Goal: Navigation & Orientation: Go to known website

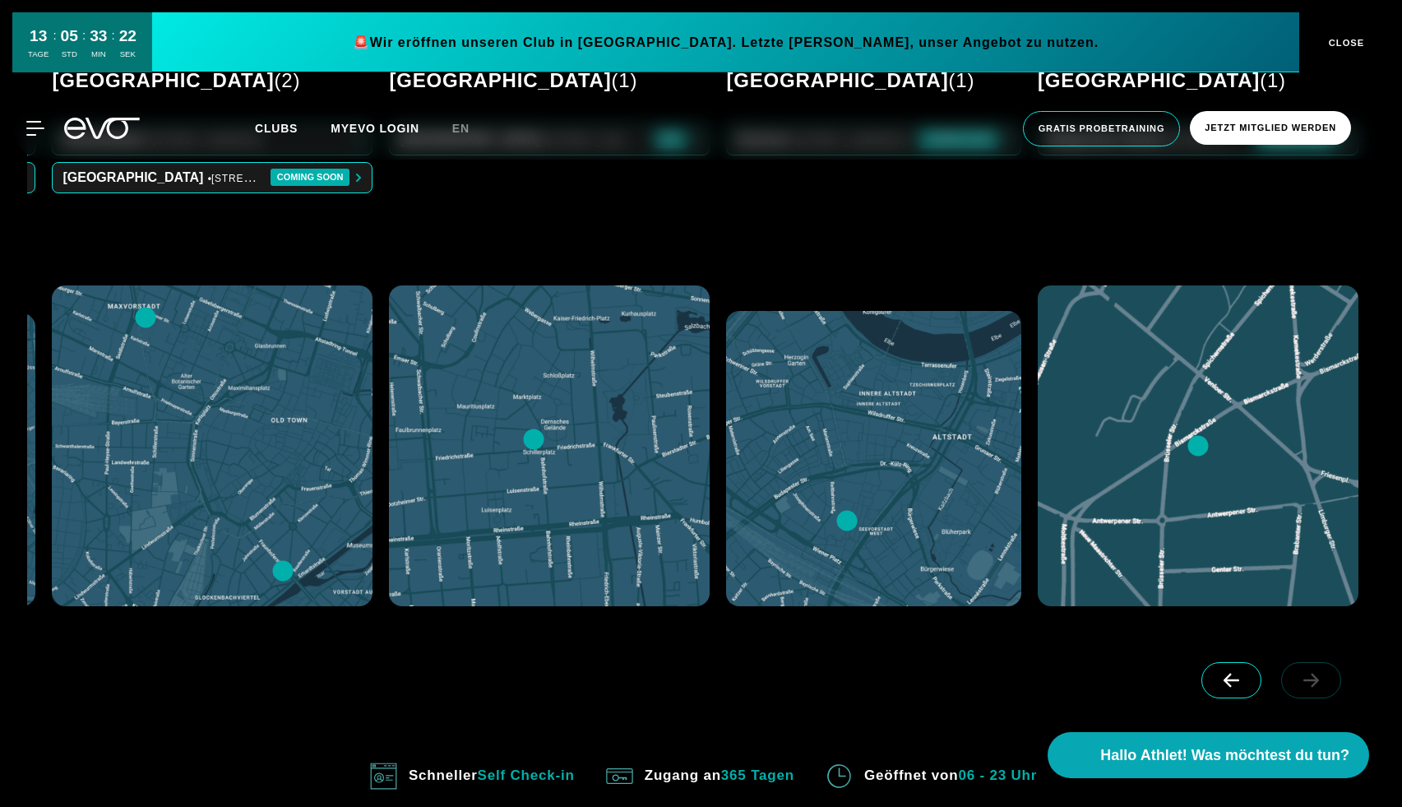
scroll to position [970, 0]
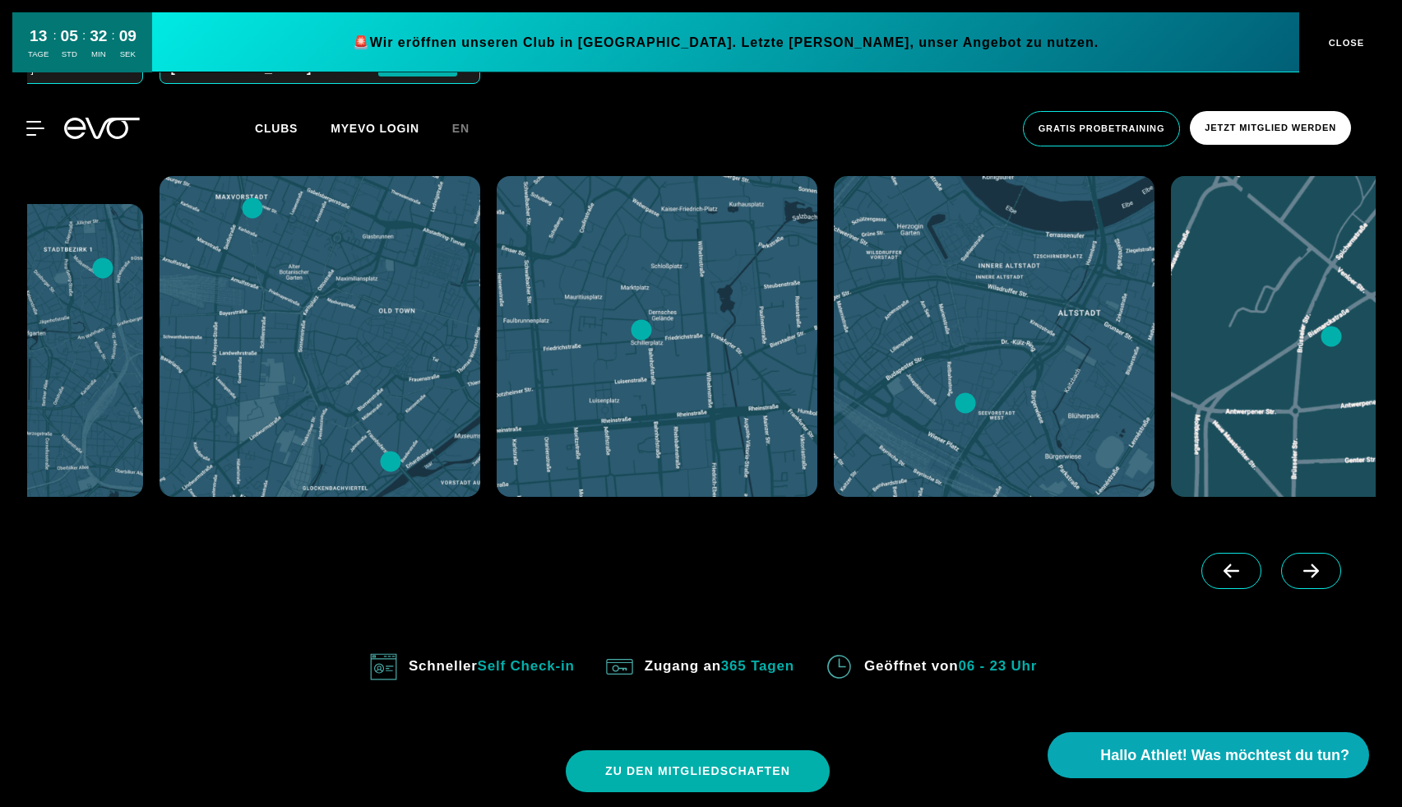
scroll to position [0, 1012]
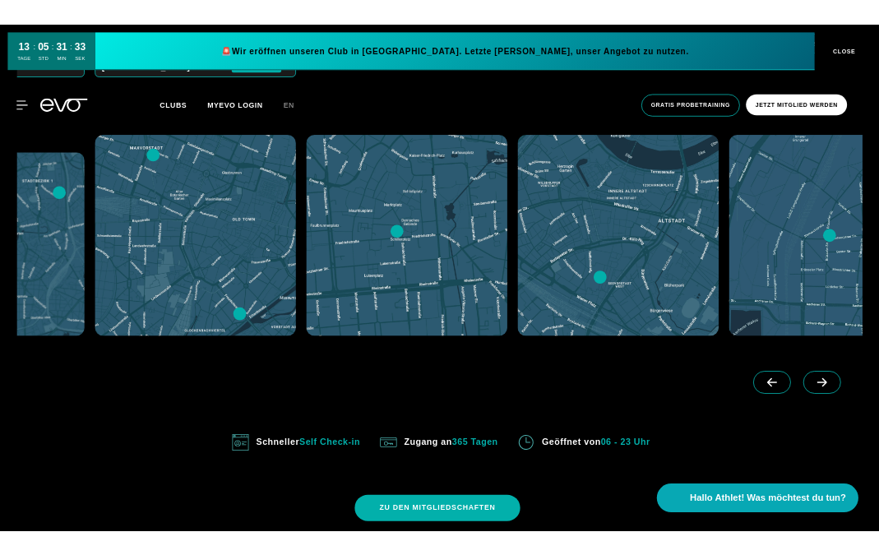
scroll to position [0, 1012]
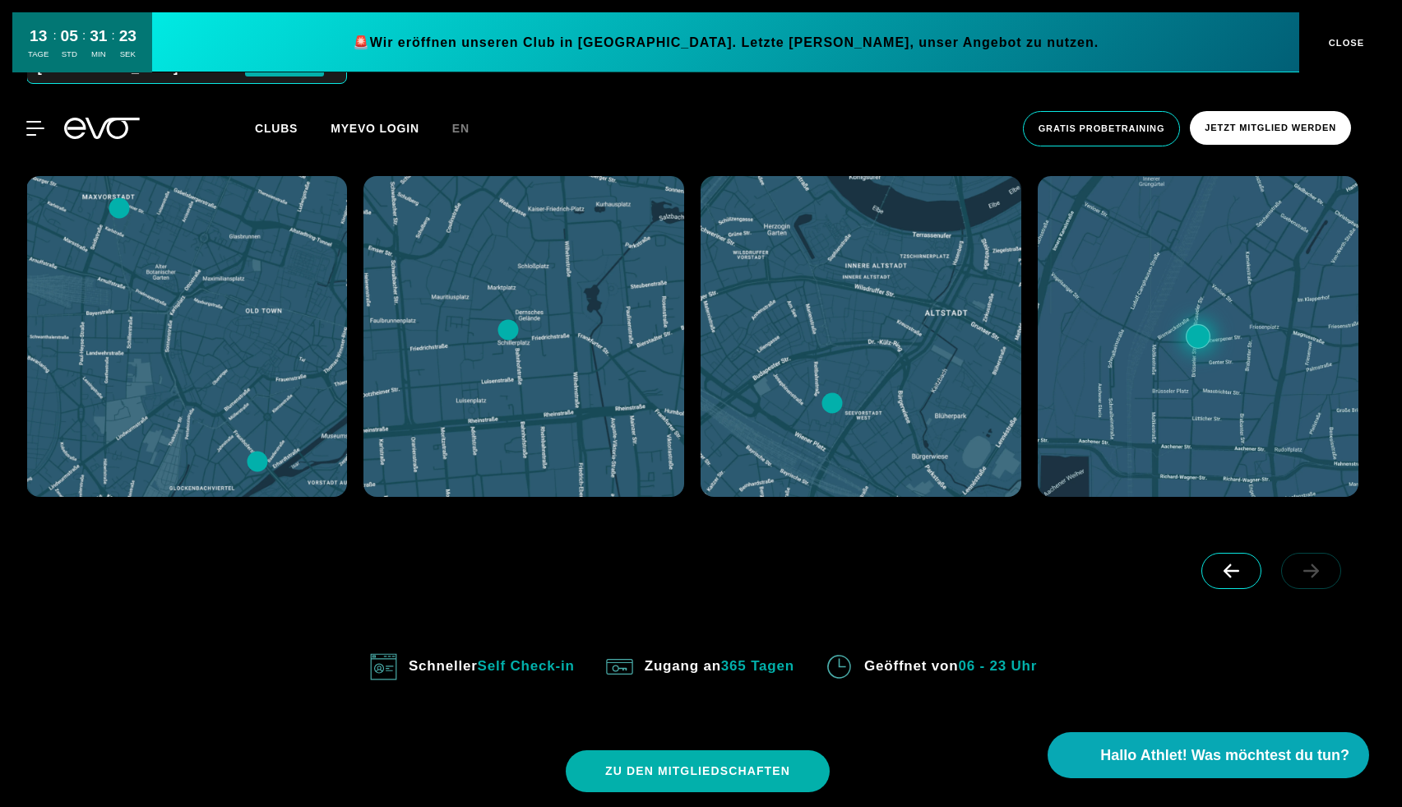
click at [1173, 358] on div at bounding box center [1198, 336] width 321 height 321
